Goal: Information Seeking & Learning: Learn about a topic

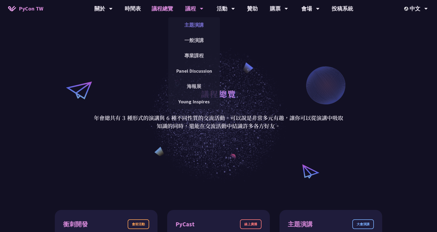
click at [190, 30] on link "主題演講" at bounding box center [194, 25] width 52 height 13
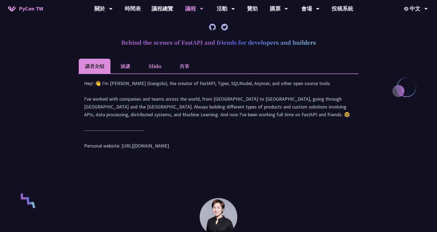
scroll to position [123, 0]
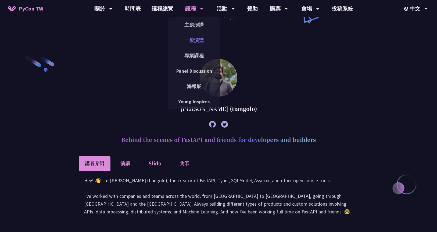
click at [192, 43] on link "一般演講" at bounding box center [194, 40] width 52 height 13
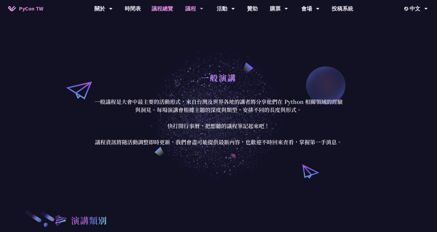
click at [158, 6] on link "議程總覽" at bounding box center [162, 8] width 32 height 17
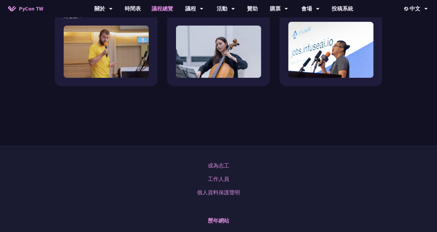
scroll to position [413, 0]
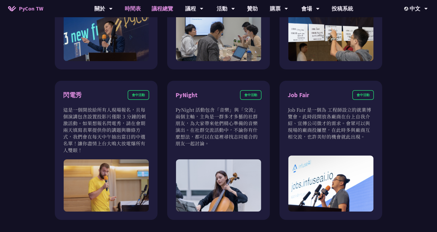
click at [136, 10] on link "時間表" at bounding box center [132, 8] width 27 height 17
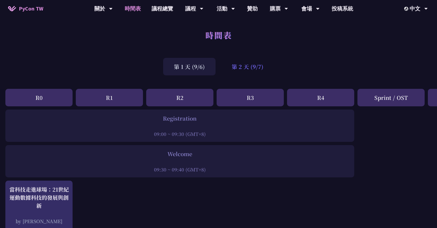
click at [252, 70] on div "第 2 天 (9/7)" at bounding box center [247, 66] width 53 height 17
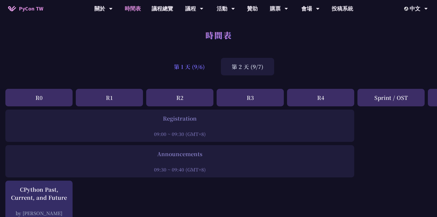
click at [192, 70] on div "第 1 天 (9/6)" at bounding box center [189, 66] width 52 height 17
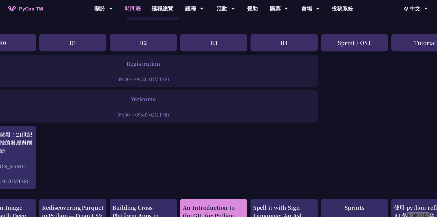
scroll to position [0, 37]
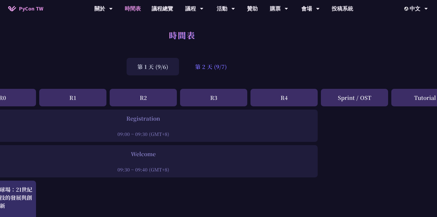
click at [201, 72] on div "第 2 天 (9/7)" at bounding box center [211, 66] width 53 height 17
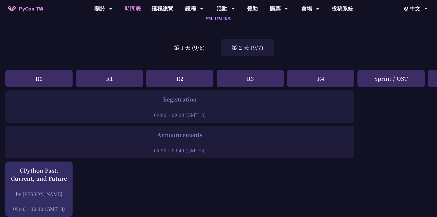
scroll to position [0, 0]
